Goal: Information Seeking & Learning: Learn about a topic

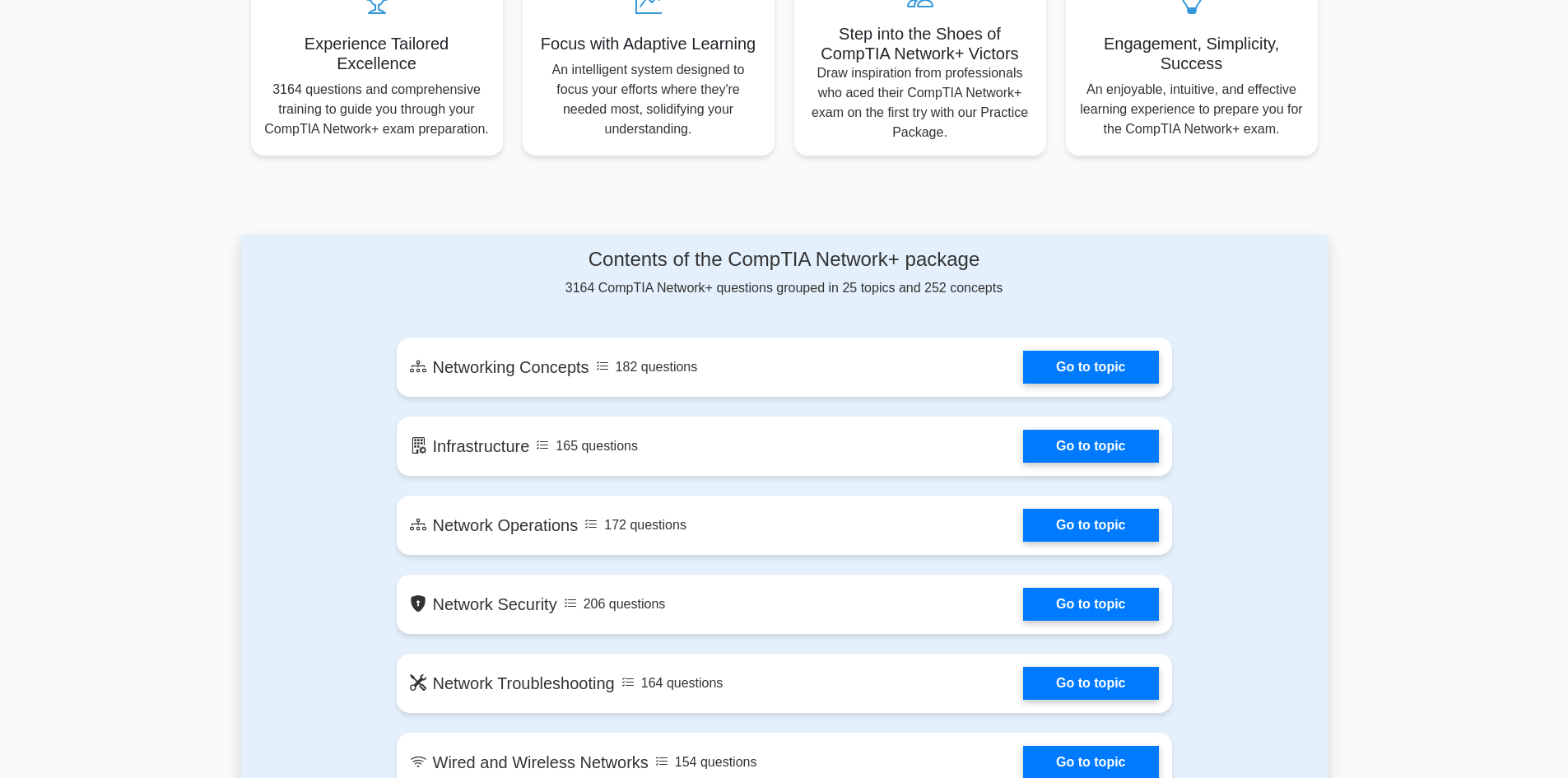
scroll to position [659, 0]
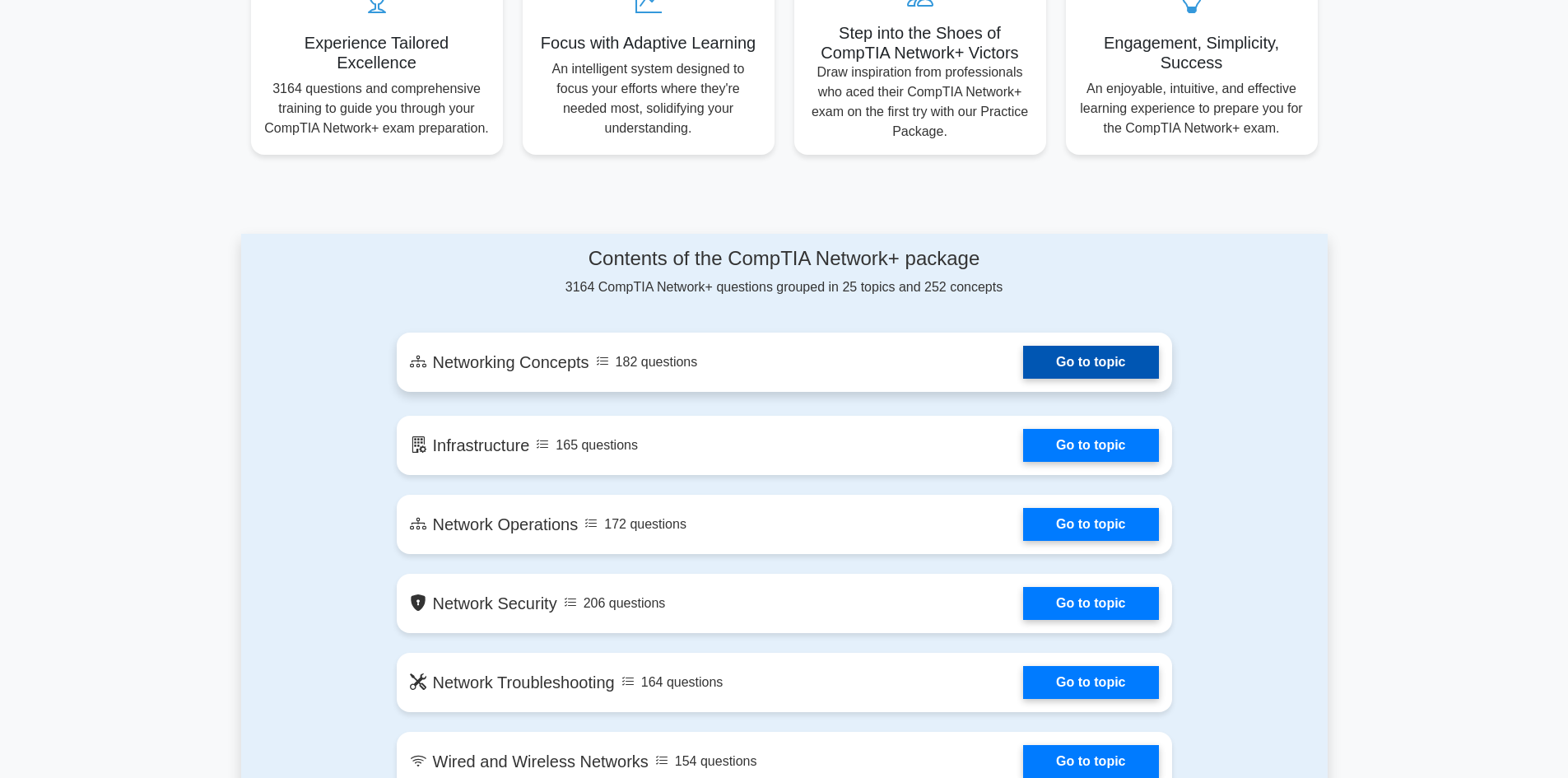
click at [1064, 373] on link "Go to topic" at bounding box center [1089, 361] width 135 height 32
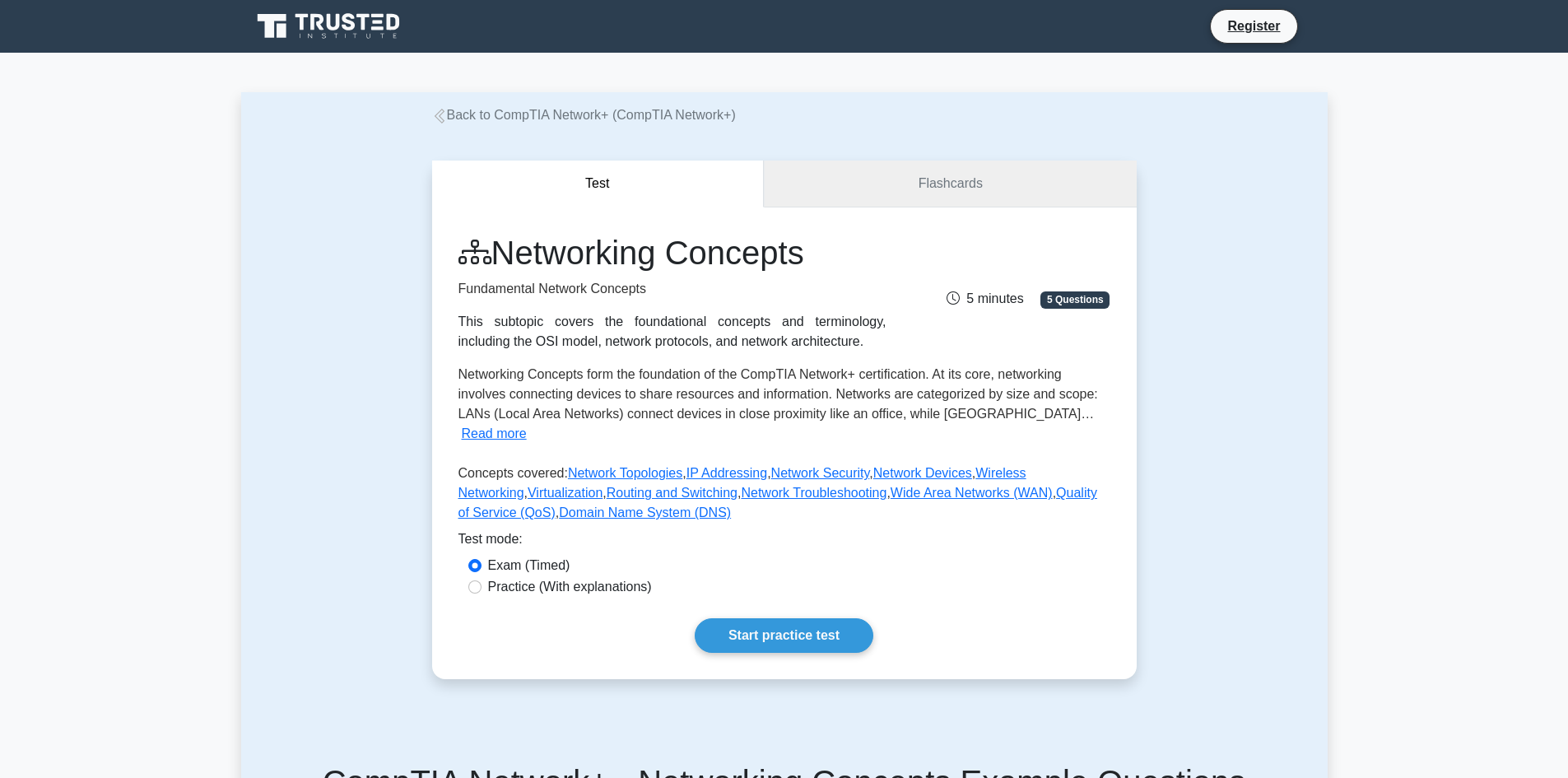
click at [953, 203] on link "Flashcards" at bounding box center [949, 184] width 372 height 47
click at [953, 185] on link "Flashcards" at bounding box center [949, 184] width 372 height 47
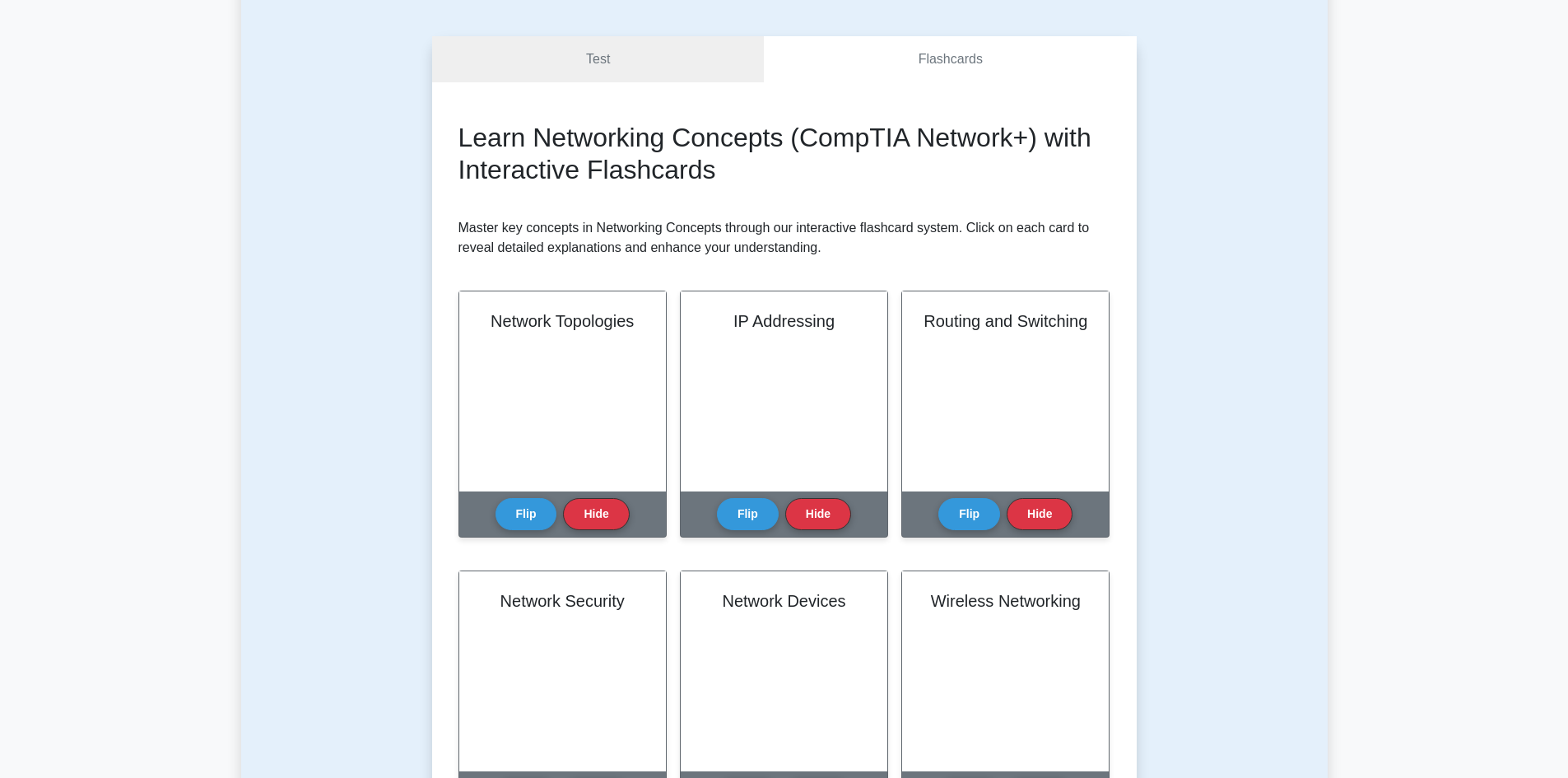
scroll to position [164, 0]
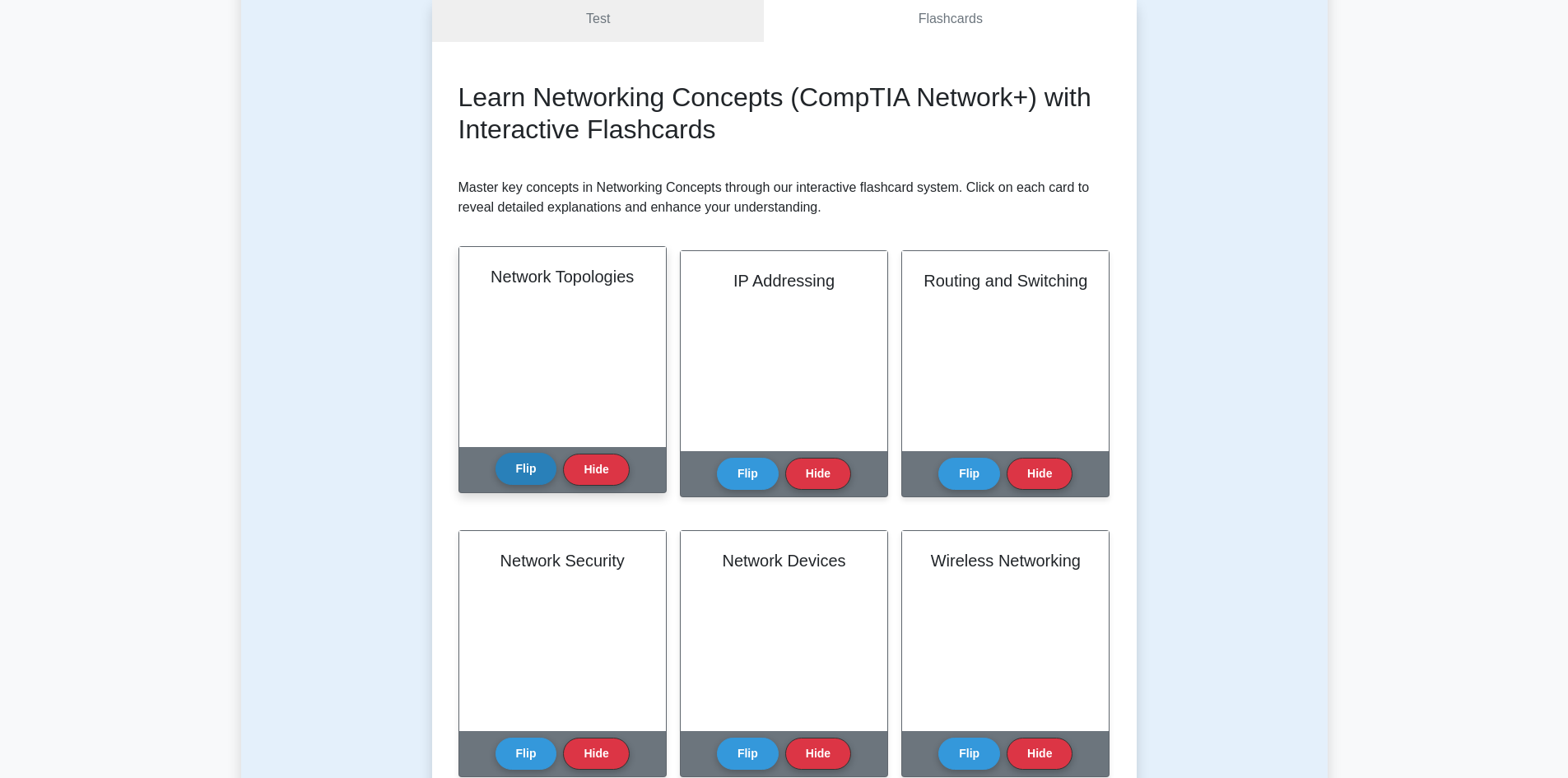
click at [523, 461] on button "Flip" at bounding box center [526, 469] width 62 height 32
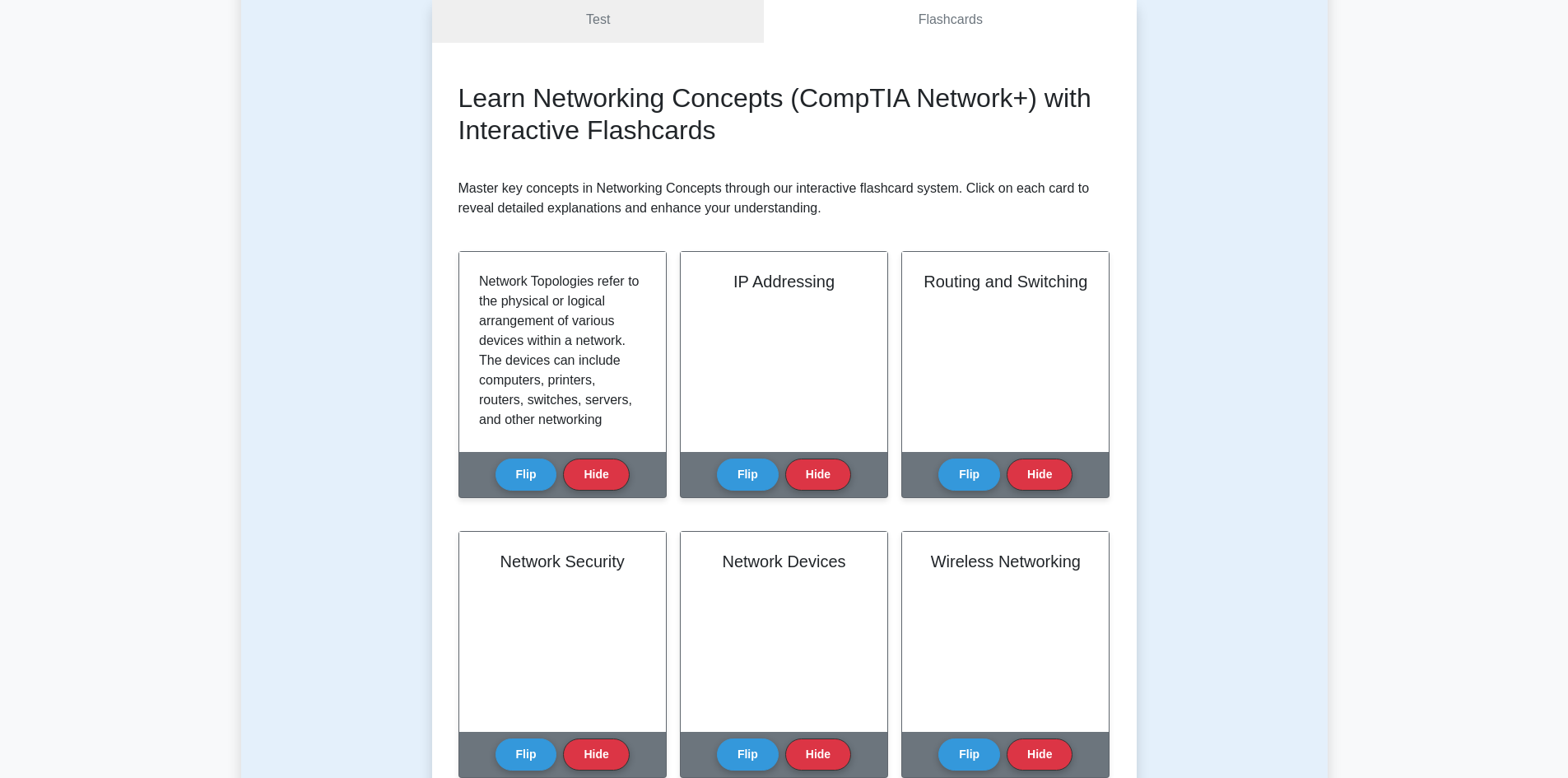
scroll to position [83, 0]
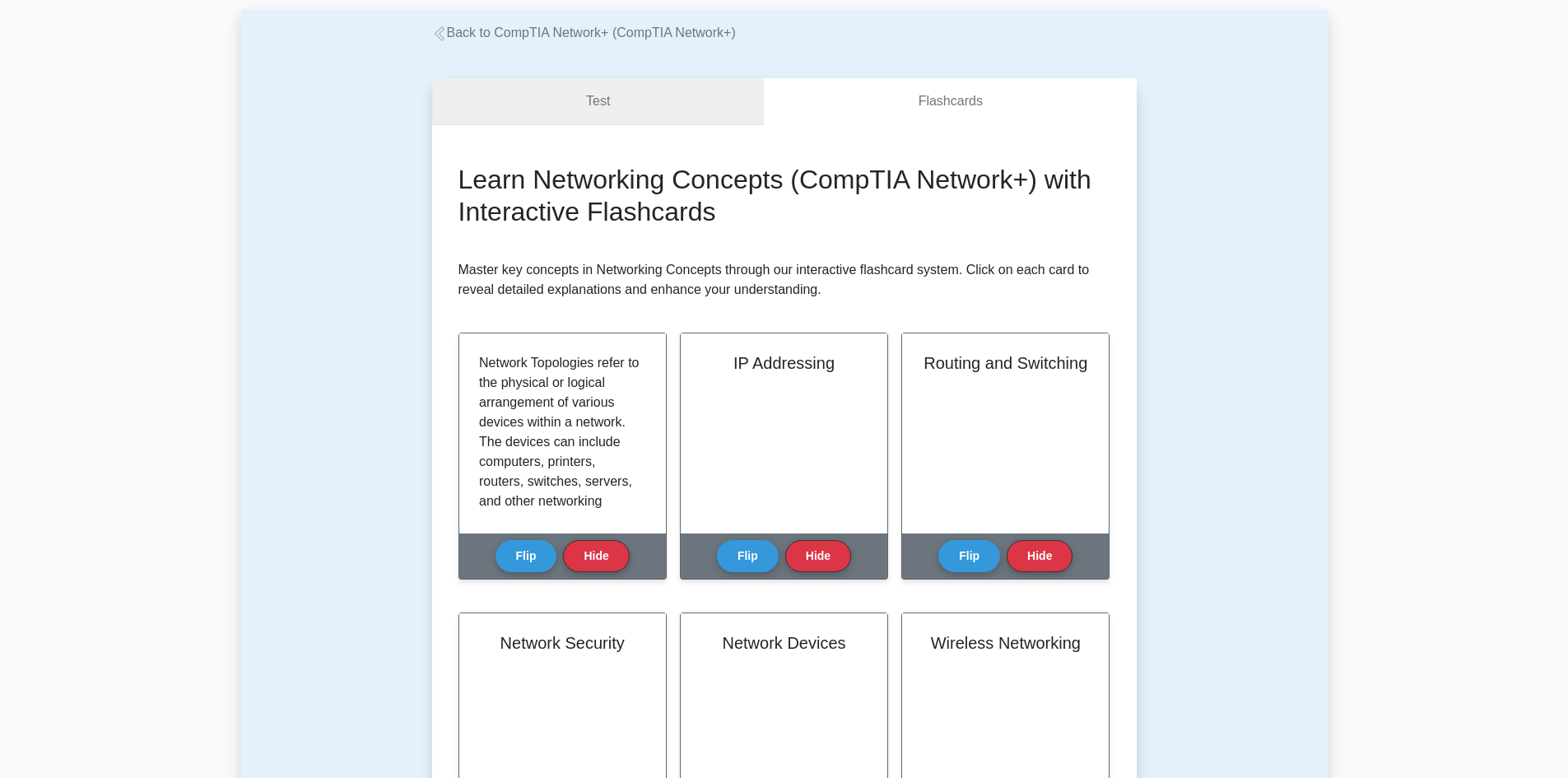
click at [598, 106] on link "Test" at bounding box center [598, 101] width 332 height 47
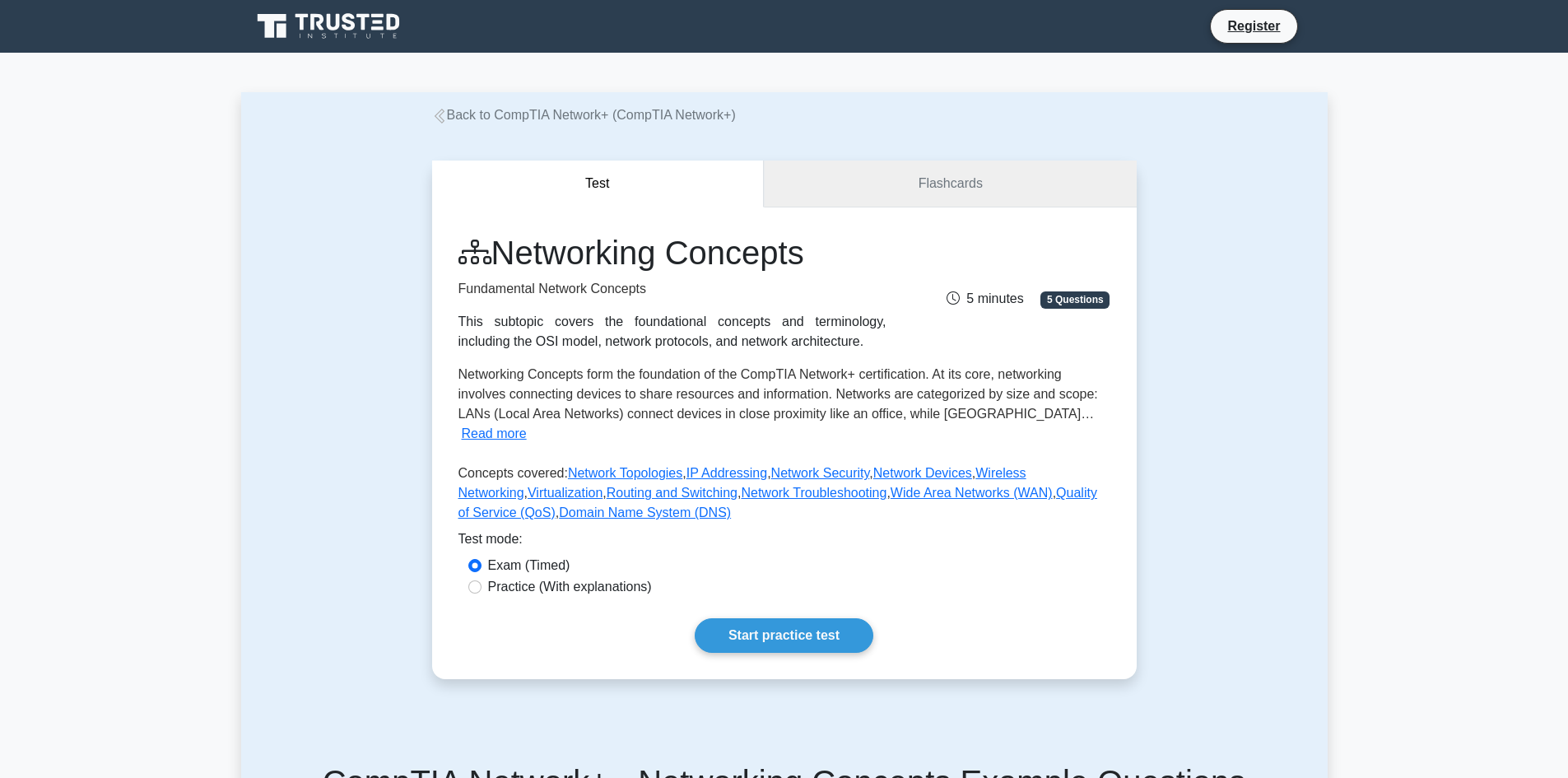
click at [968, 181] on link "Flashcards" at bounding box center [949, 184] width 372 height 47
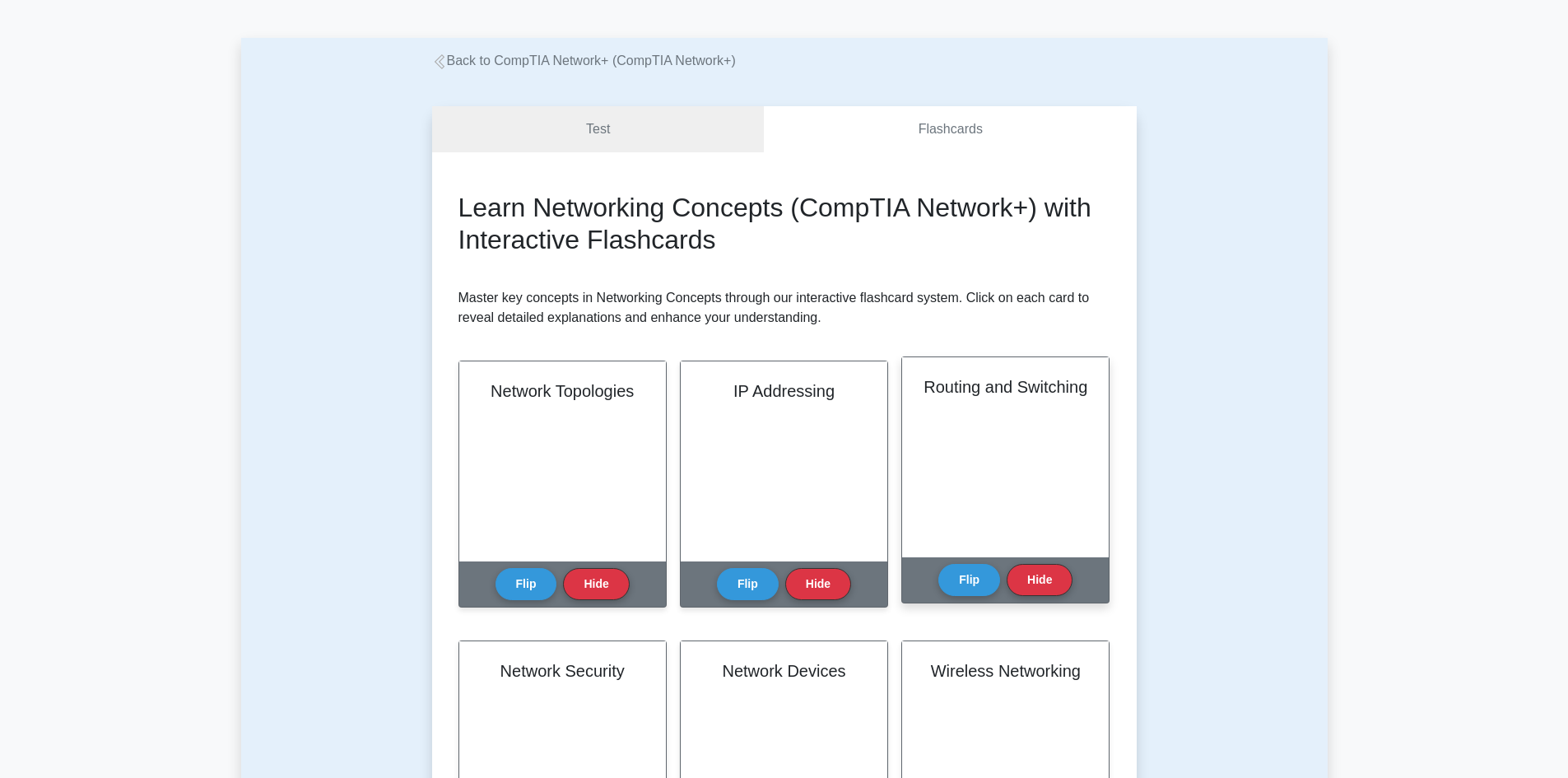
scroll to position [83, 0]
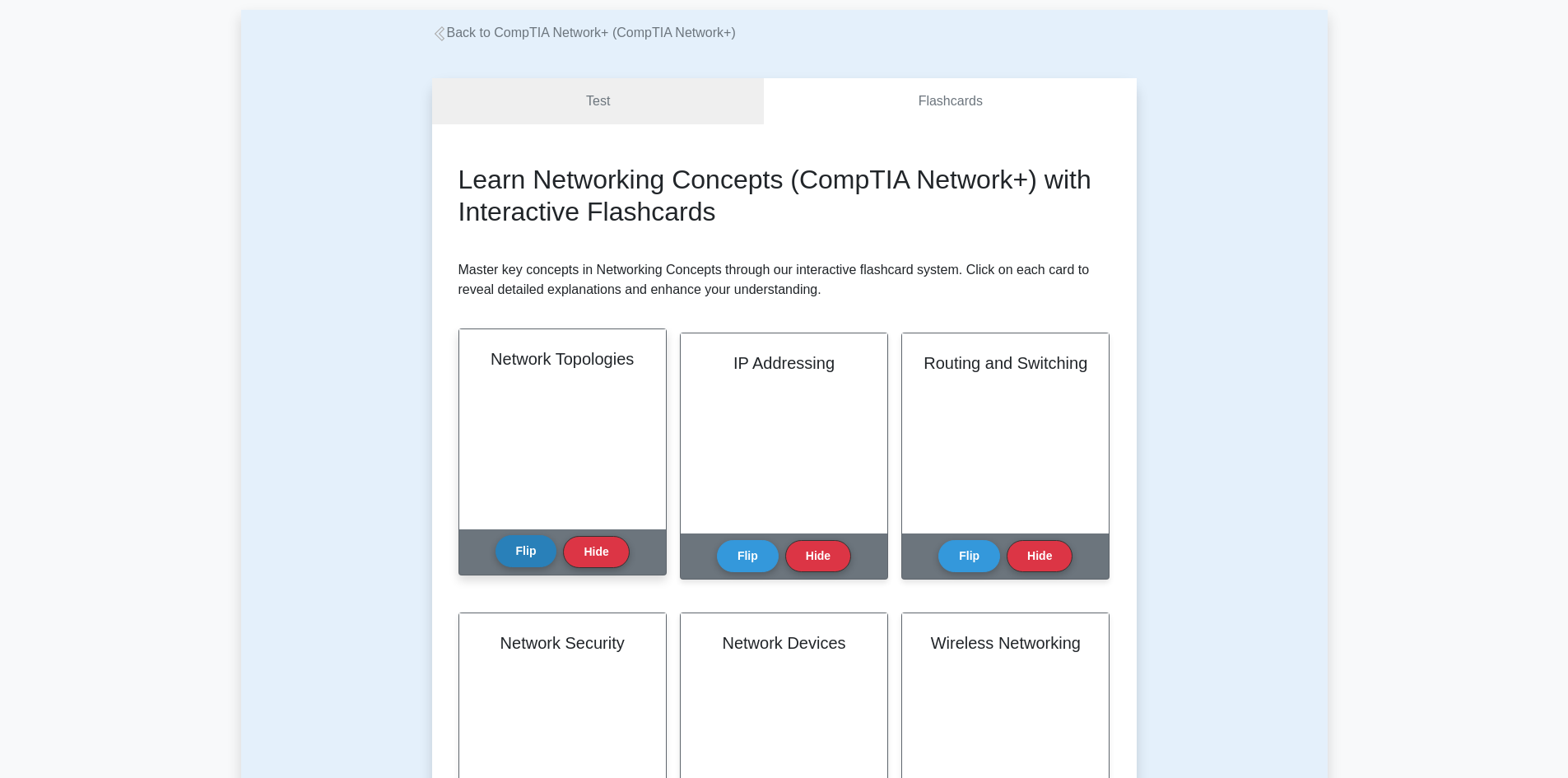
click at [538, 550] on button "Flip" at bounding box center [526, 551] width 62 height 32
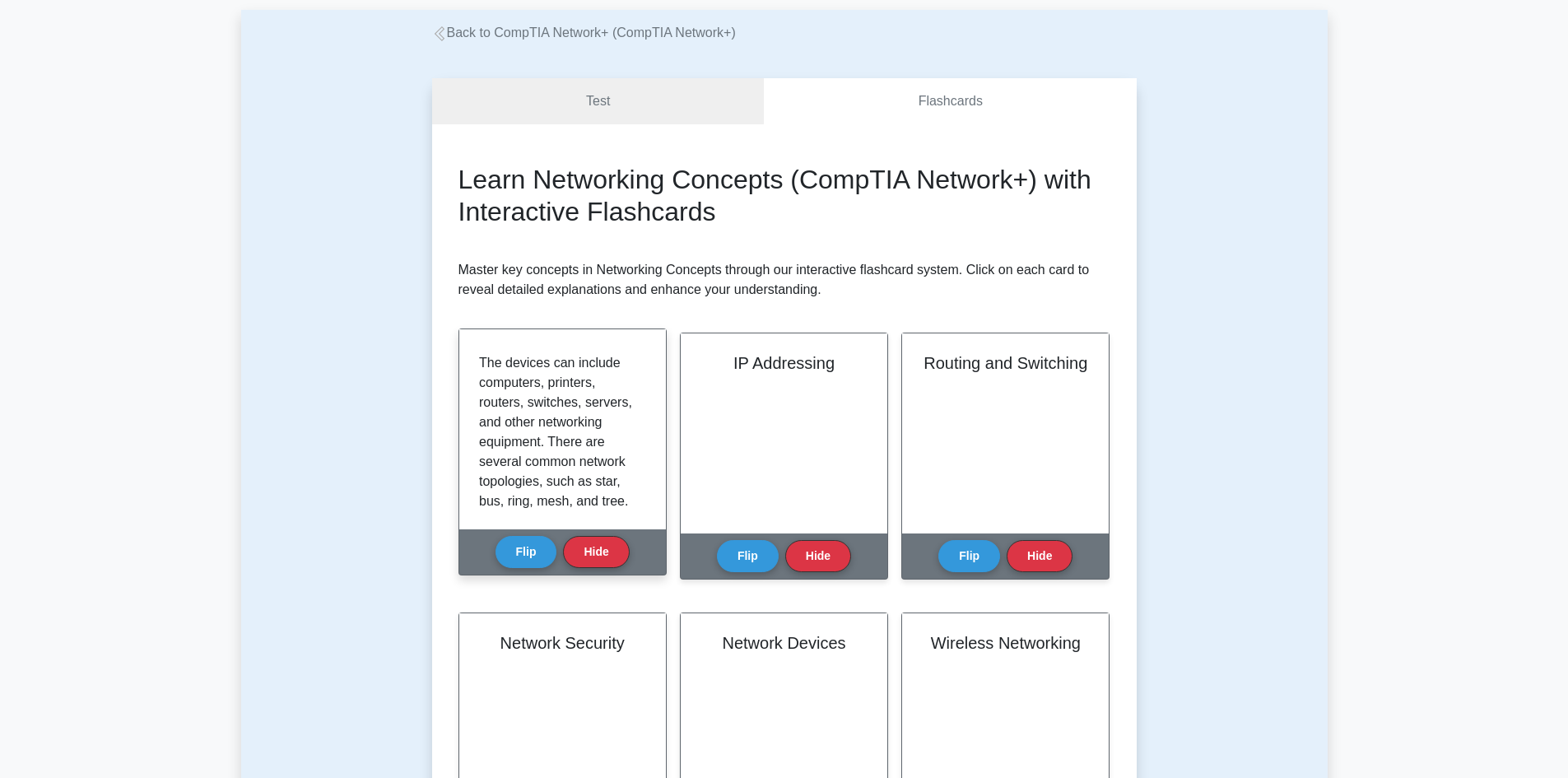
scroll to position [0, 0]
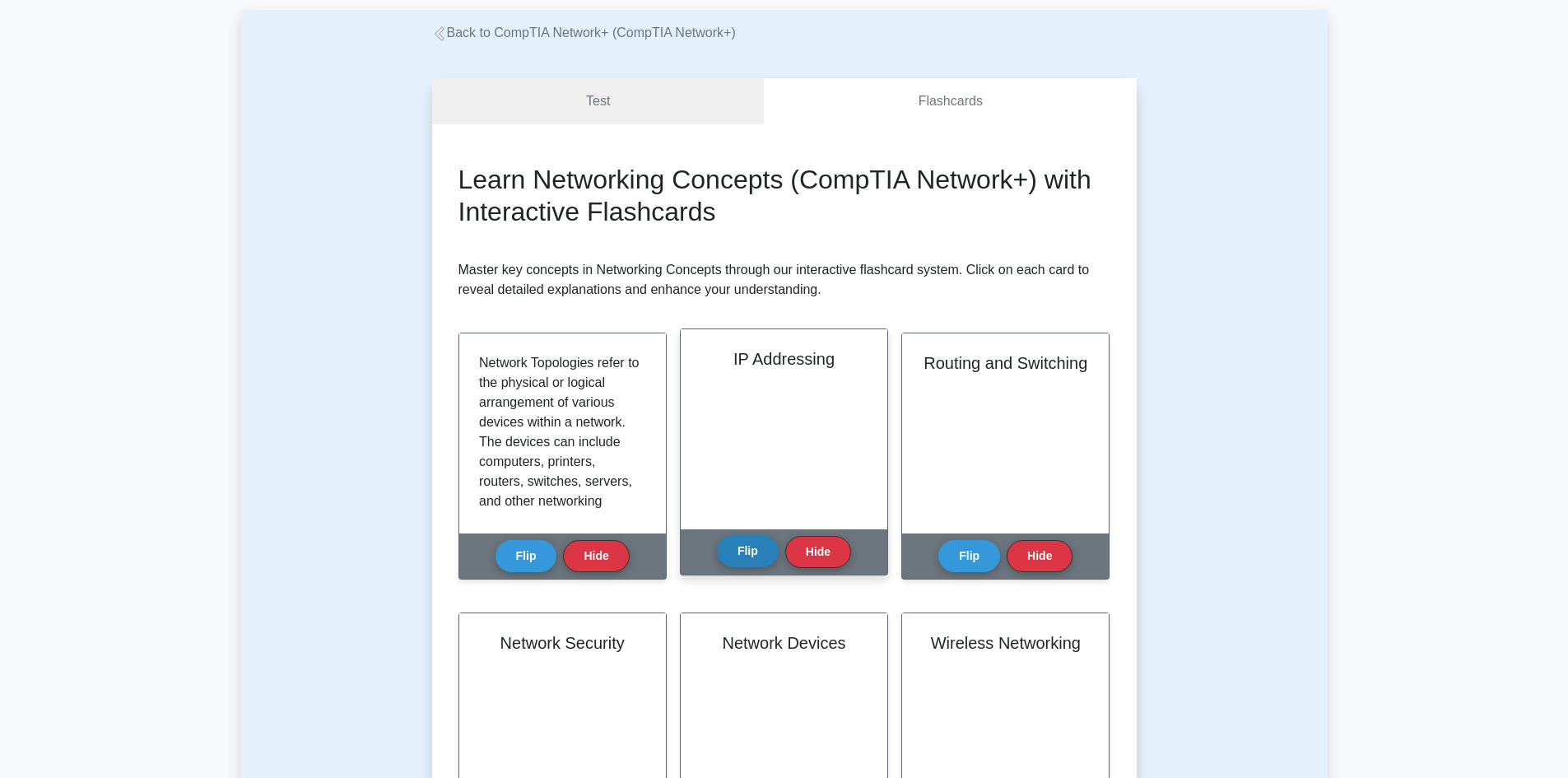
click at [760, 550] on button "Flip" at bounding box center [747, 551] width 62 height 32
